Goal: Transaction & Acquisition: Purchase product/service

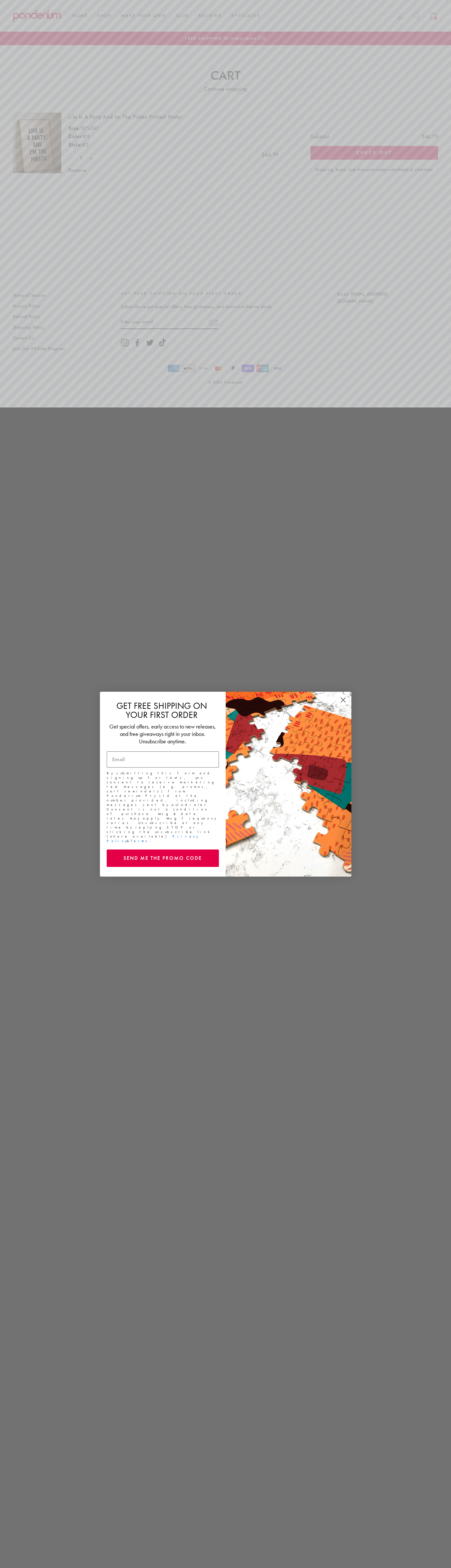
click at [343, 702] on icon "Close dialog" at bounding box center [343, 700] width 4 height 4
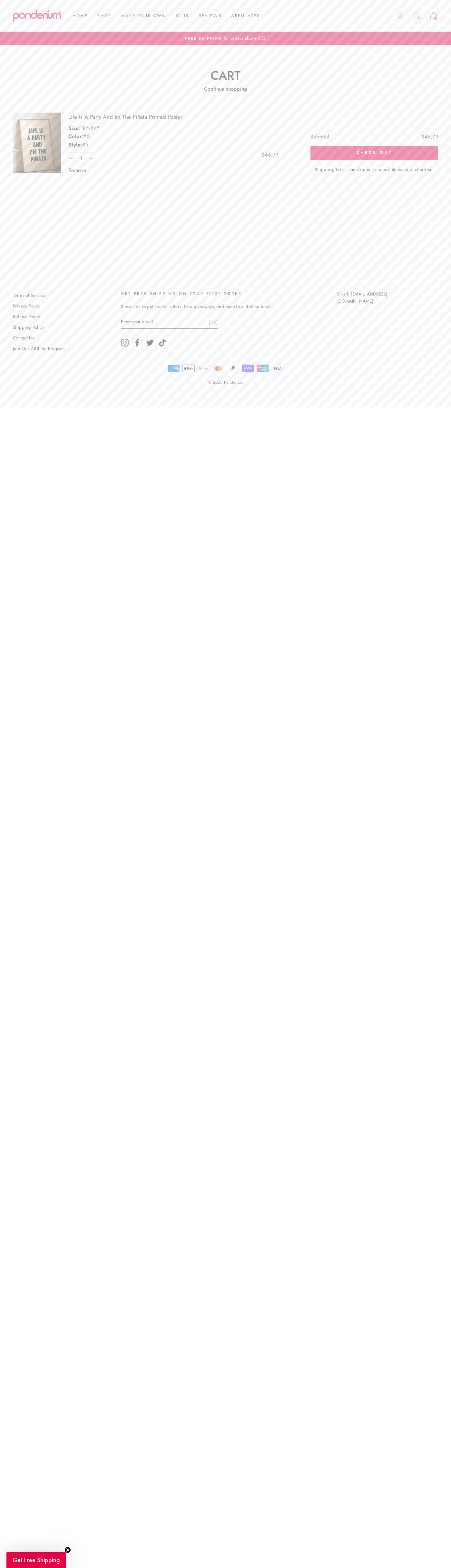
click at [374, 153] on button "Check out" at bounding box center [374, 152] width 128 height 13
